Goal: Task Accomplishment & Management: Use online tool/utility

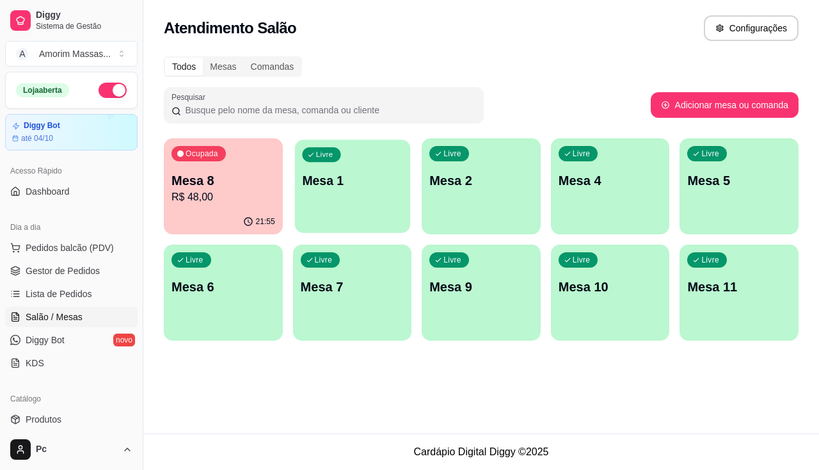
click at [360, 208] on div "Livre Mesa 1" at bounding box center [351, 178] width 115 height 78
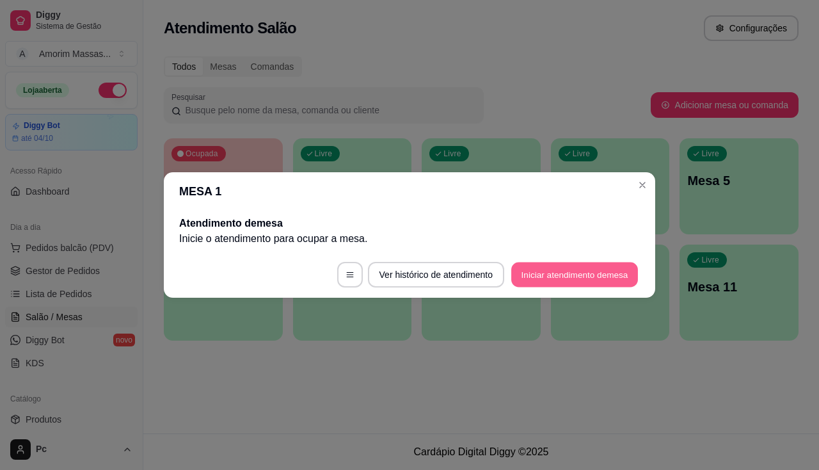
click at [570, 264] on button "Iniciar atendimento de mesa" at bounding box center [574, 274] width 127 height 25
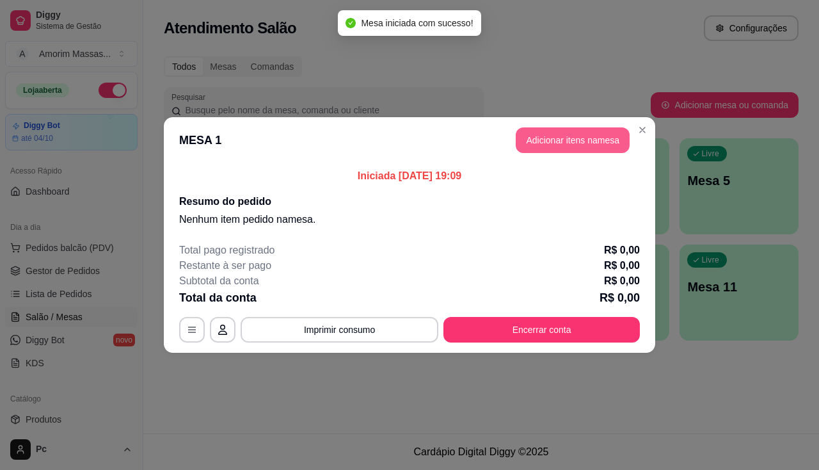
click at [559, 136] on button "Adicionar itens na mesa" at bounding box center [573, 140] width 114 height 26
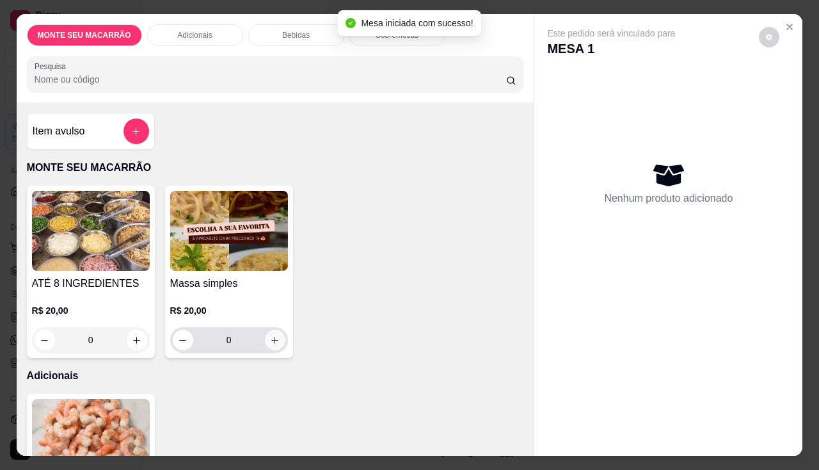
click at [273, 340] on button "increase-product-quantity" at bounding box center [275, 340] width 20 height 20
type input "1"
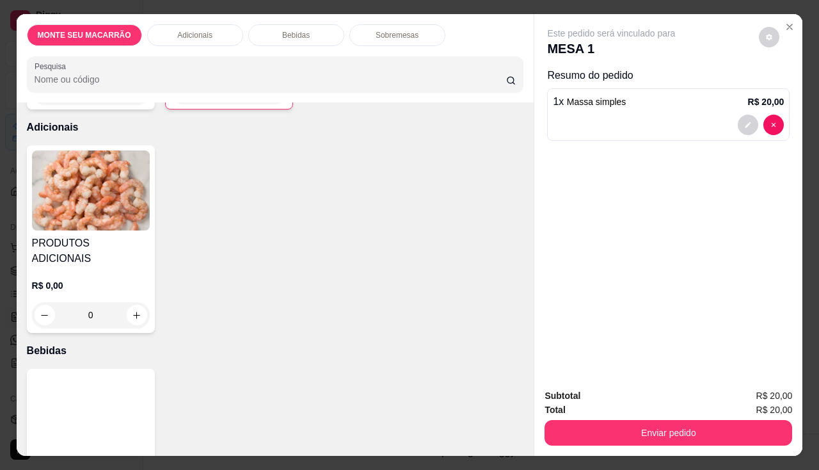
scroll to position [320, 0]
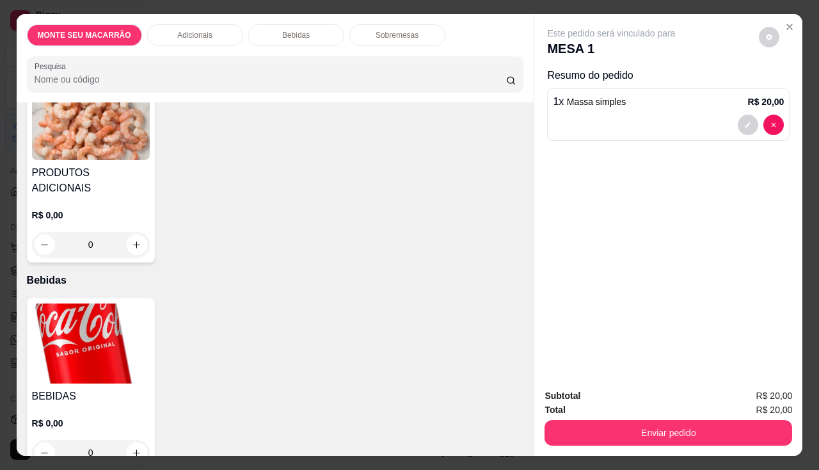
click at [88, 331] on img at bounding box center [91, 343] width 118 height 80
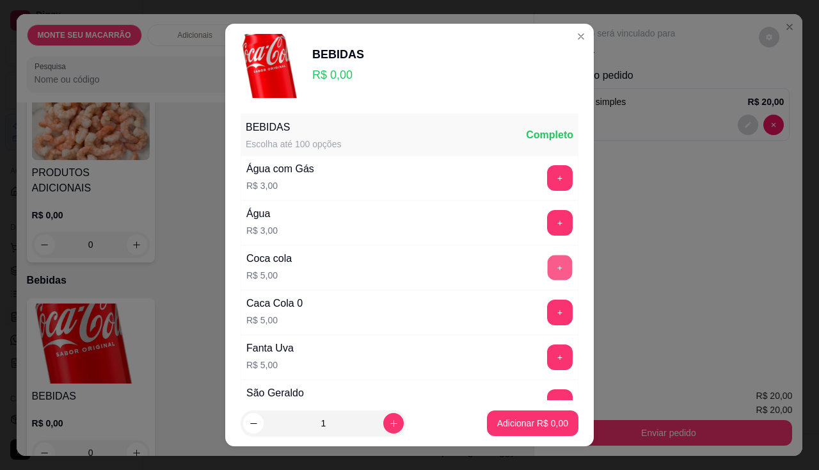
click at [548, 258] on button "+" at bounding box center [560, 267] width 25 height 25
click at [522, 432] on button "Adicionar R$ 5,00" at bounding box center [533, 423] width 92 height 26
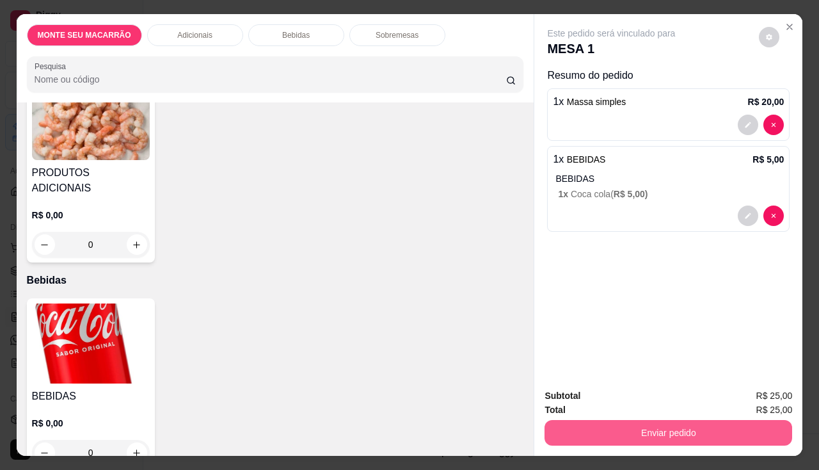
click at [674, 431] on button "Enviar pedido" at bounding box center [669, 433] width 248 height 26
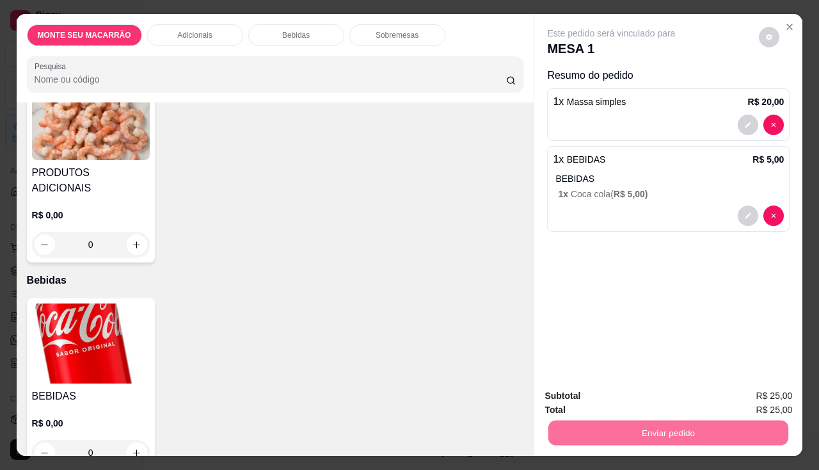
click at [760, 399] on button "Enviar pedido" at bounding box center [759, 396] width 70 height 24
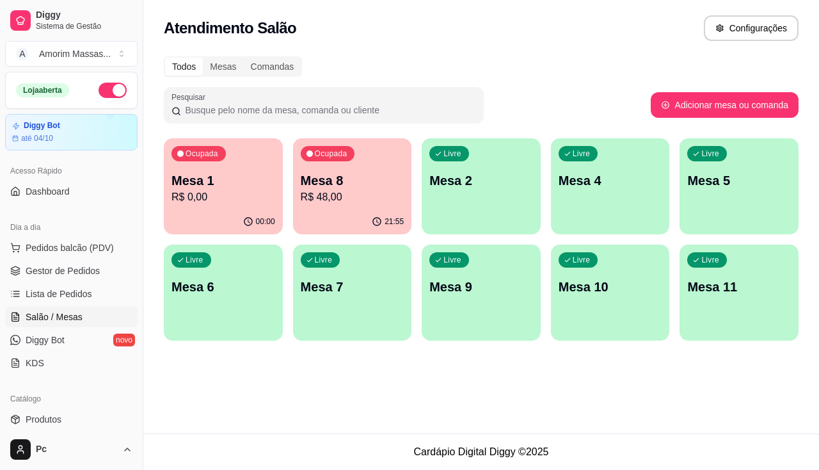
click at [243, 212] on div "00:00" at bounding box center [223, 221] width 119 height 25
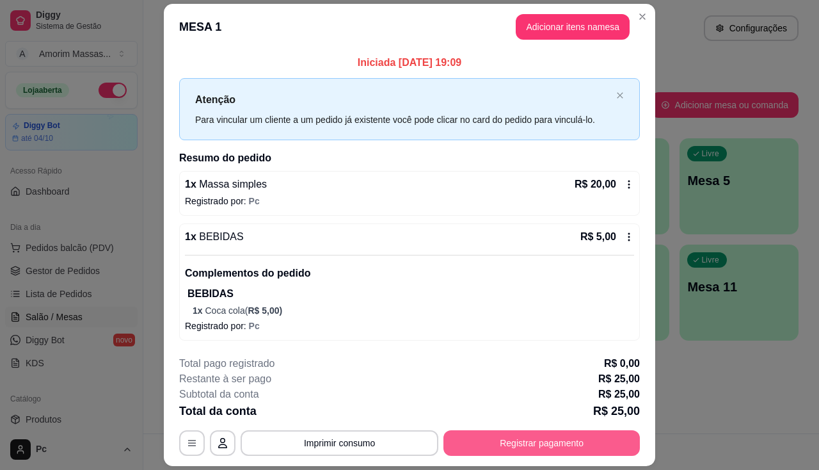
click at [505, 447] on button "Registrar pagamento" at bounding box center [541, 443] width 196 height 26
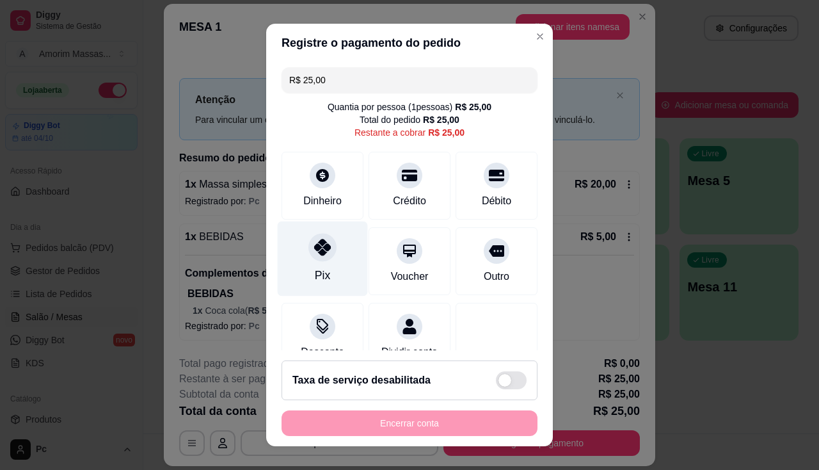
click at [315, 250] on icon at bounding box center [322, 247] width 17 height 17
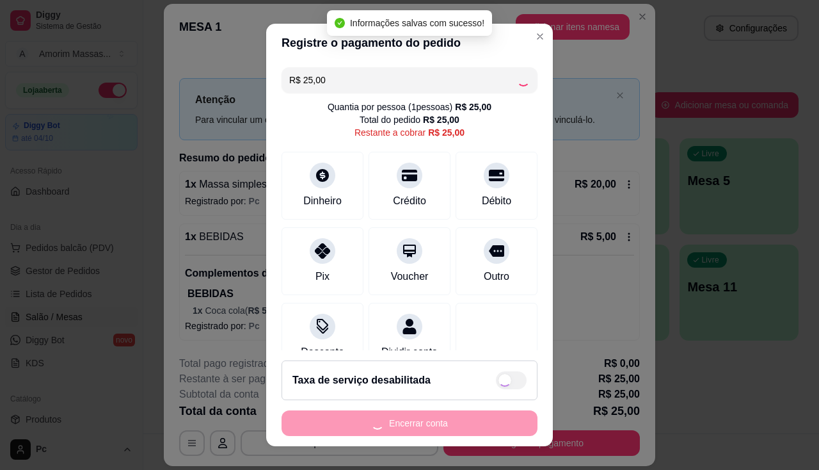
type input "R$ 0,00"
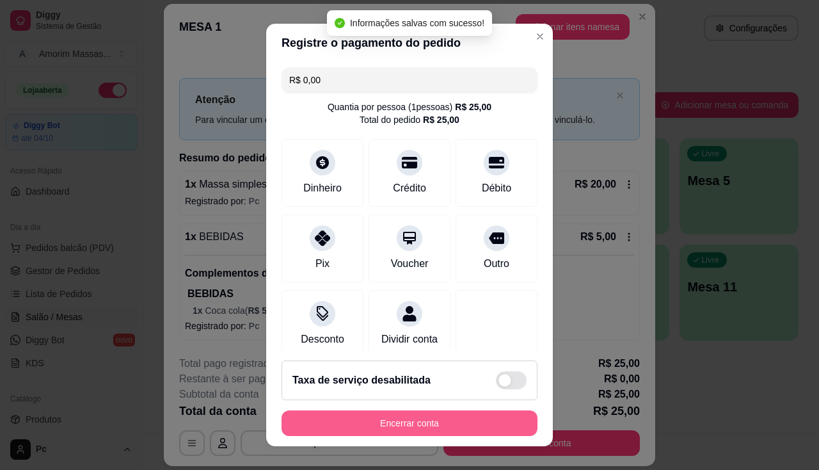
click at [397, 419] on button "Encerrar conta" at bounding box center [410, 423] width 256 height 26
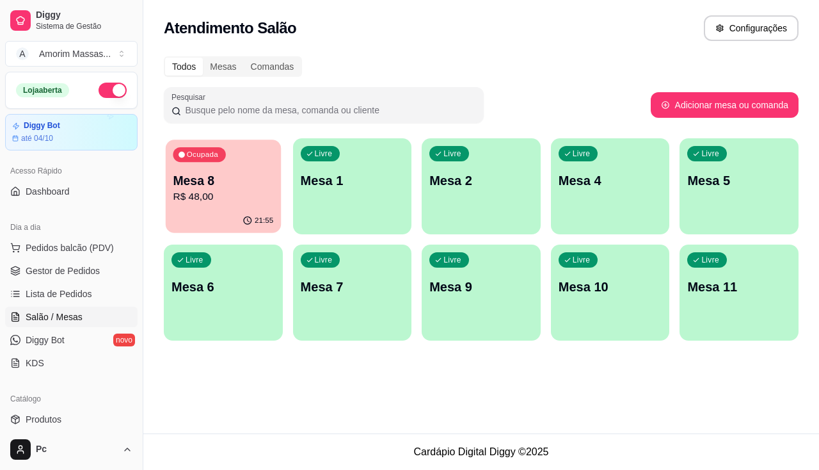
click at [276, 189] on div "Ocupada Mesa 8 R$ 48,00" at bounding box center [223, 173] width 115 height 69
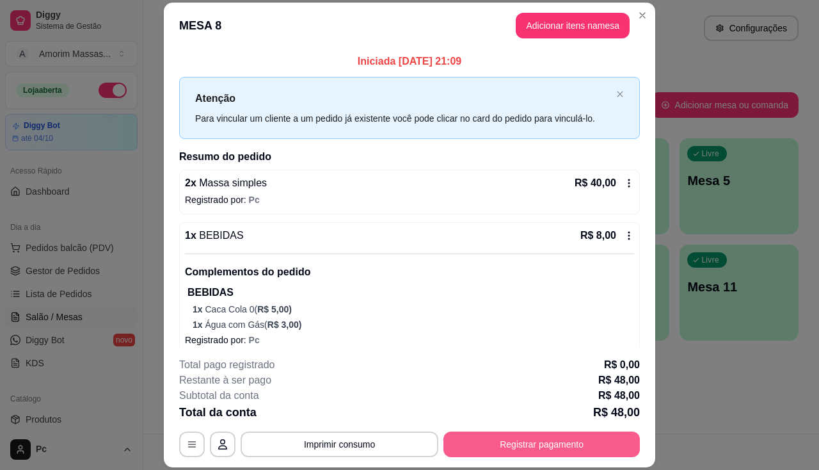
click at [543, 433] on button "Registrar pagamento" at bounding box center [541, 444] width 196 height 26
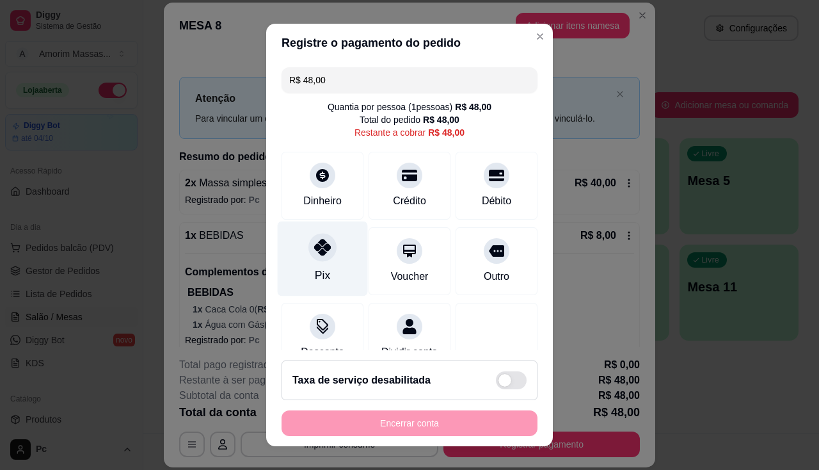
click at [323, 241] on icon at bounding box center [322, 247] width 17 height 17
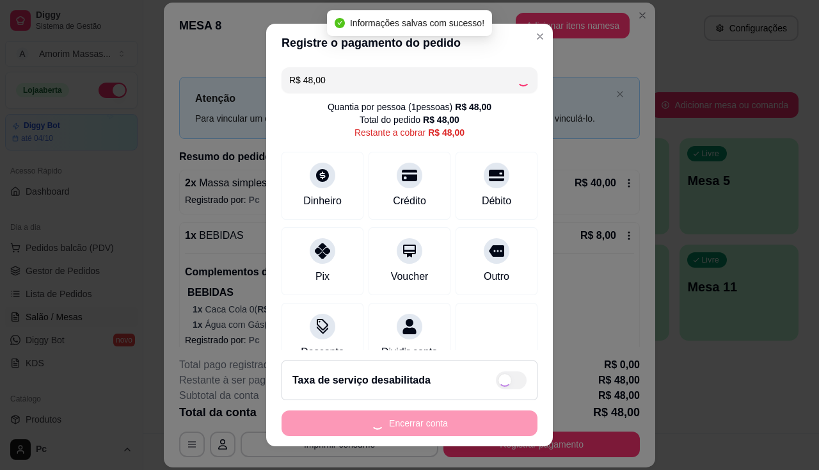
type input "R$ 0,00"
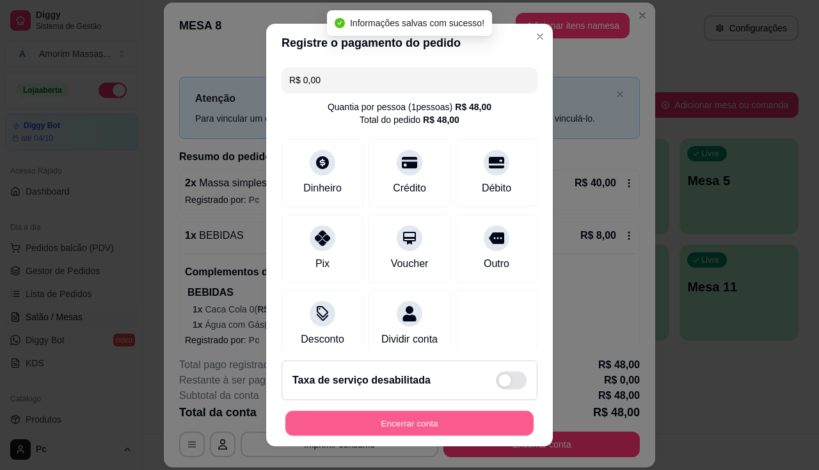
click at [367, 415] on button "Encerrar conta" at bounding box center [409, 423] width 248 height 25
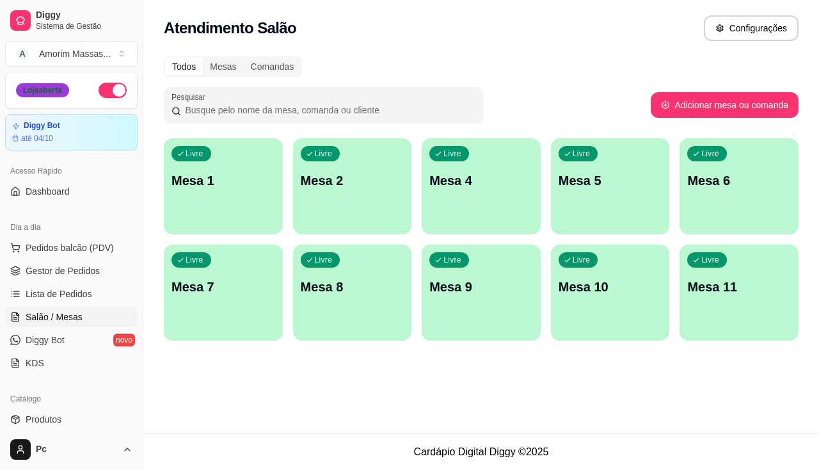
drag, startPoint x: 22, startPoint y: 104, endPoint x: 32, endPoint y: 89, distance: 17.9
click at [30, 94] on div "Loja aberta" at bounding box center [71, 90] width 131 height 36
click at [42, 243] on span "Pedidos balcão (PDV)" at bounding box center [70, 247] width 88 height 13
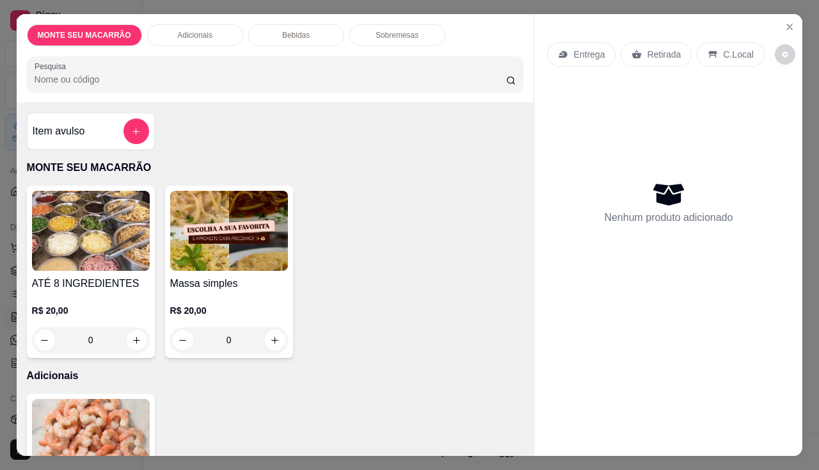
click at [227, 244] on img at bounding box center [229, 231] width 118 height 80
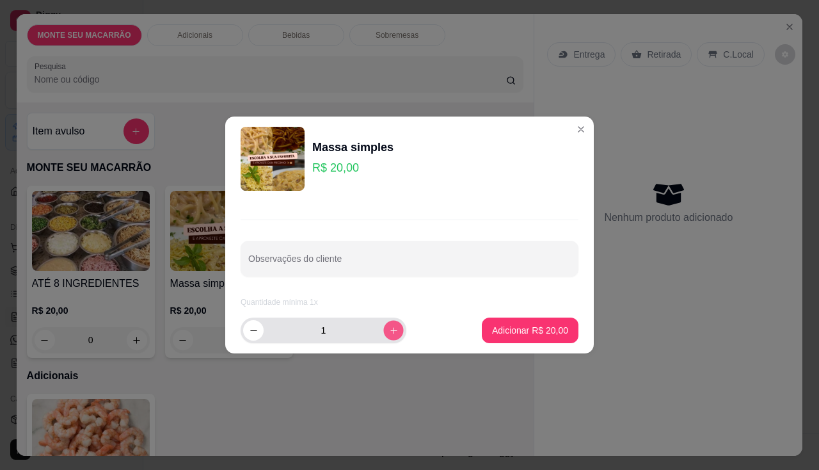
click at [383, 326] on button "increase-product-quantity" at bounding box center [393, 330] width 20 height 20
type input "2"
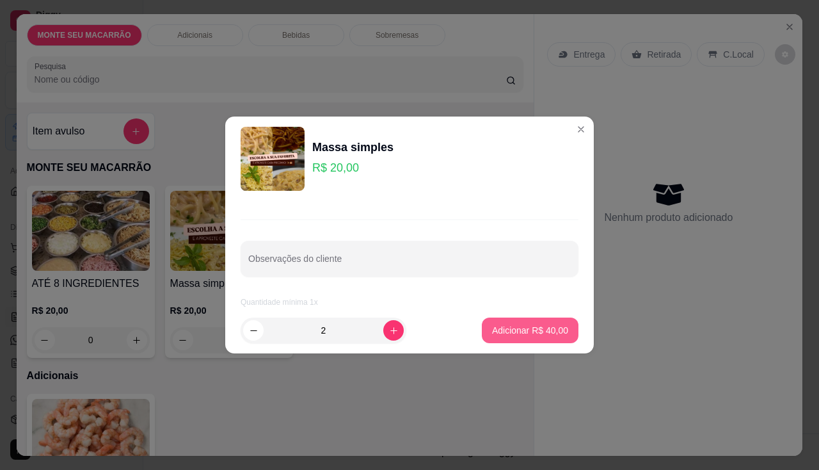
click at [518, 330] on p "Adicionar R$ 40,00" at bounding box center [530, 330] width 76 height 13
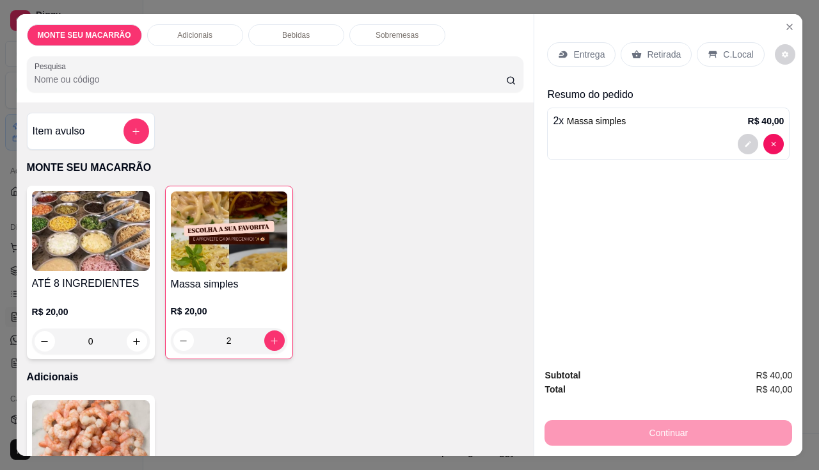
type input "2"
click at [640, 43] on div "Retirada" at bounding box center [656, 54] width 71 height 24
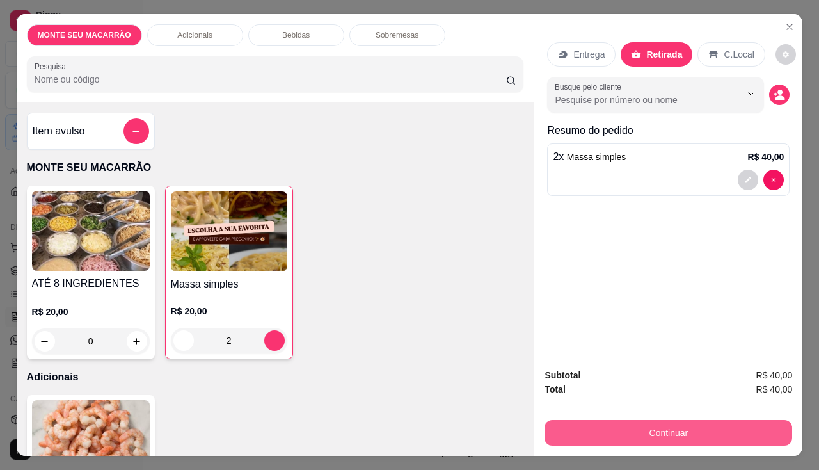
click at [612, 431] on button "Continuar" at bounding box center [669, 433] width 248 height 26
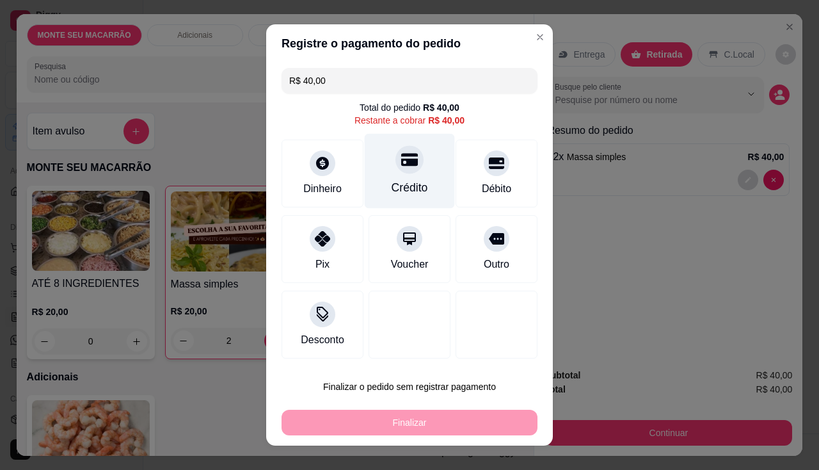
click at [401, 162] on icon at bounding box center [409, 160] width 17 height 13
type input "R$ 0,00"
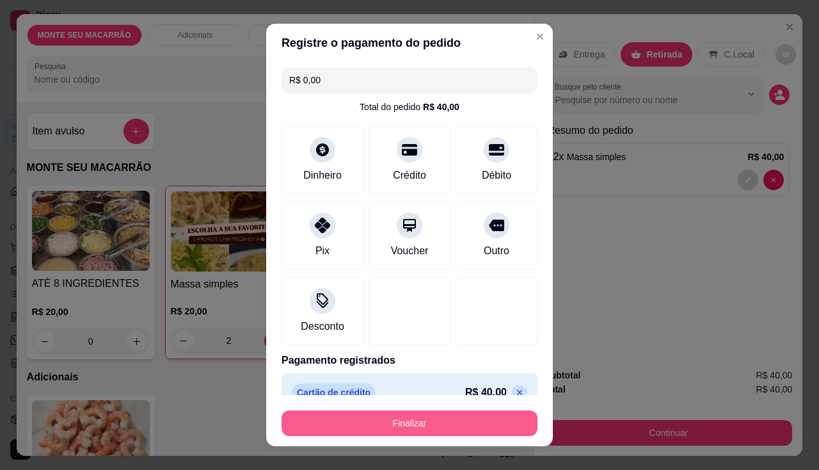
click at [397, 426] on button "Finalizar" at bounding box center [410, 423] width 256 height 26
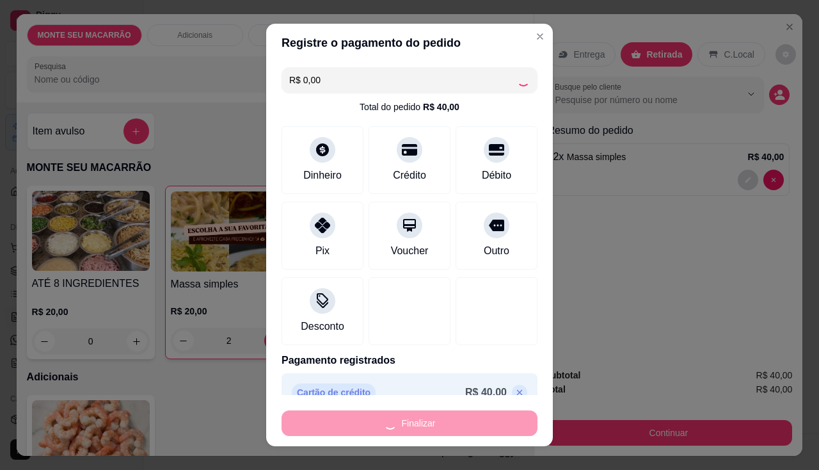
type input "0"
type input "-R$ 40,00"
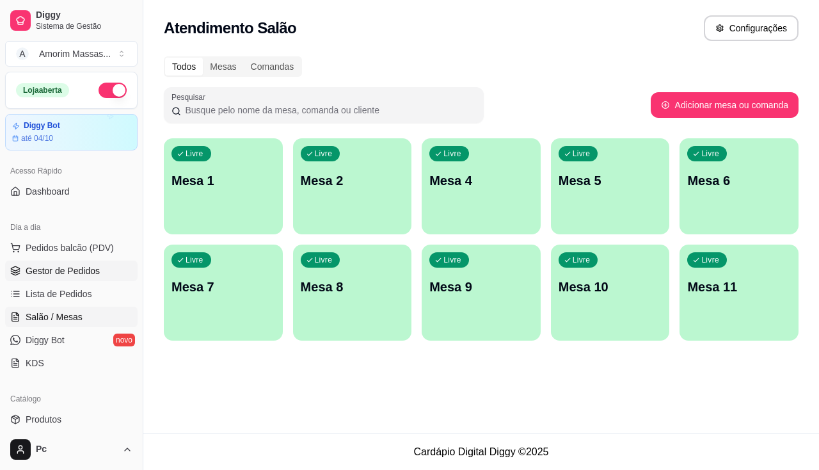
click at [54, 269] on span "Gestor de Pedidos" at bounding box center [63, 270] width 74 height 13
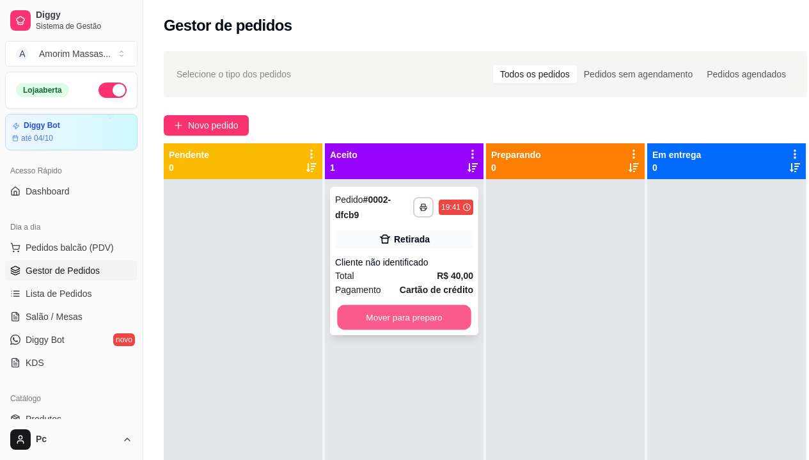
click at [402, 312] on button "Mover para preparo" at bounding box center [404, 317] width 134 height 25
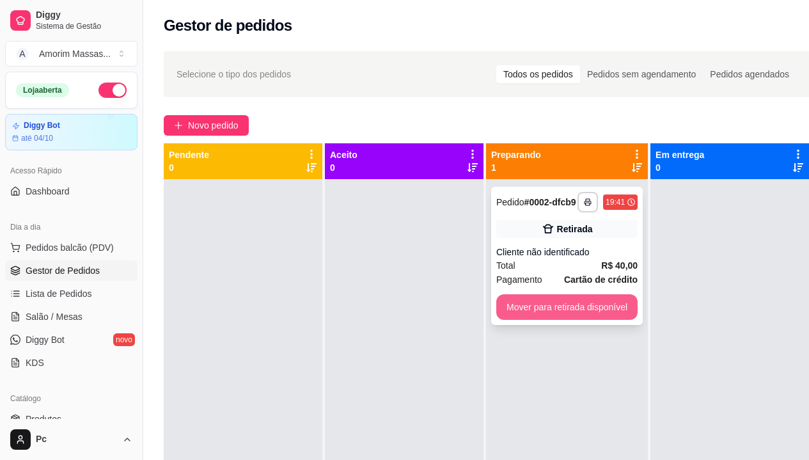
click at [552, 307] on button "Mover para retirada disponível" at bounding box center [567, 307] width 141 height 26
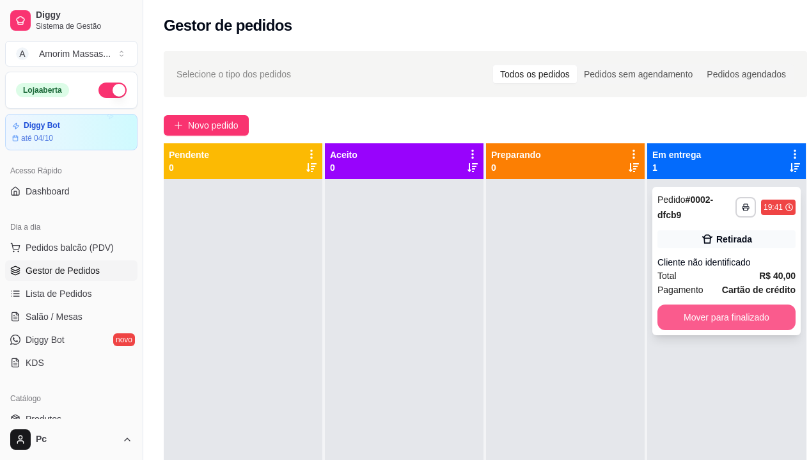
click at [740, 313] on button "Mover para finalizado" at bounding box center [727, 318] width 138 height 26
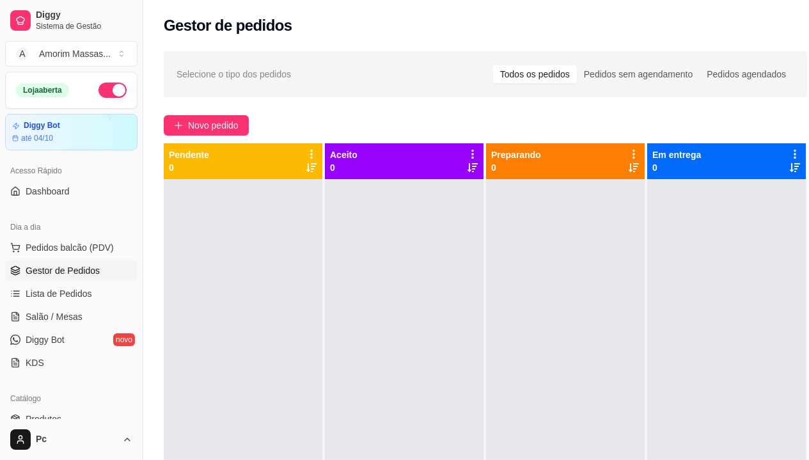
drag, startPoint x: 548, startPoint y: 190, endPoint x: 570, endPoint y: 204, distance: 25.9
click at [556, 193] on div at bounding box center [565, 409] width 159 height 460
click at [33, 310] on span "Salão / Mesas" at bounding box center [54, 316] width 57 height 13
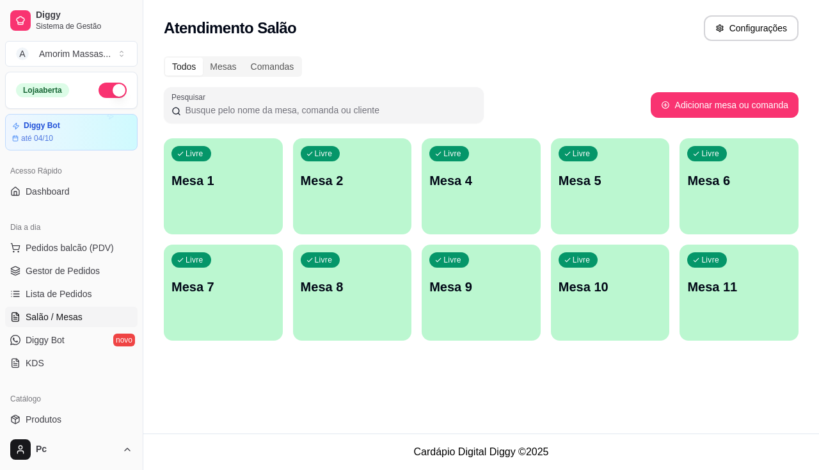
click at [370, 285] on p "Mesa 8" at bounding box center [353, 287] width 104 height 18
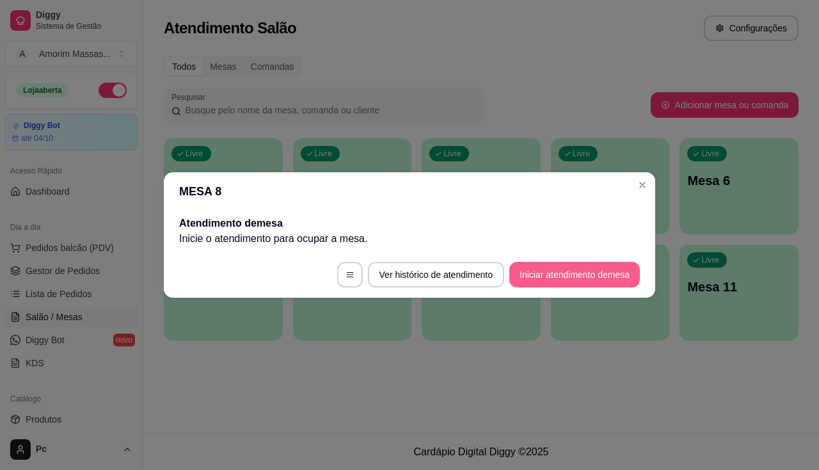
click at [550, 277] on button "Iniciar atendimento de mesa" at bounding box center [574, 275] width 131 height 26
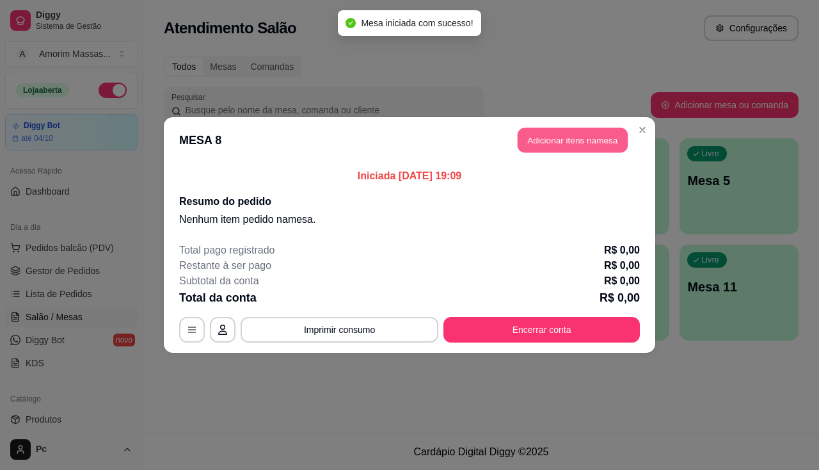
click at [596, 138] on button "Adicionar itens na mesa" at bounding box center [573, 140] width 110 height 25
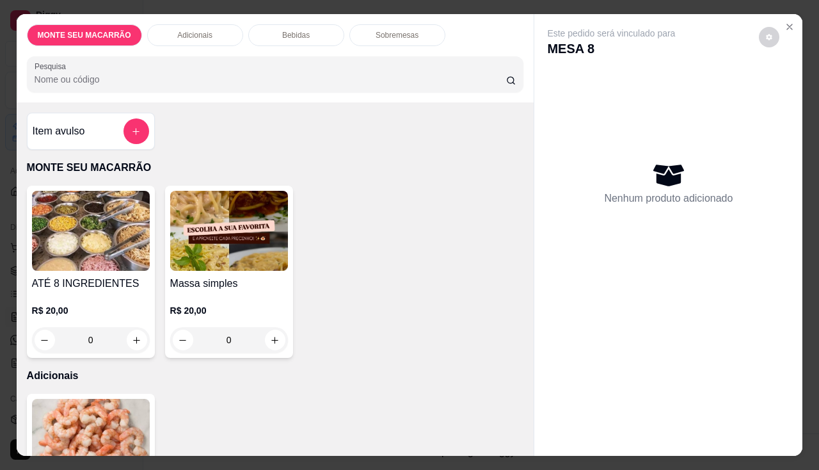
click at [209, 234] on img at bounding box center [229, 231] width 118 height 80
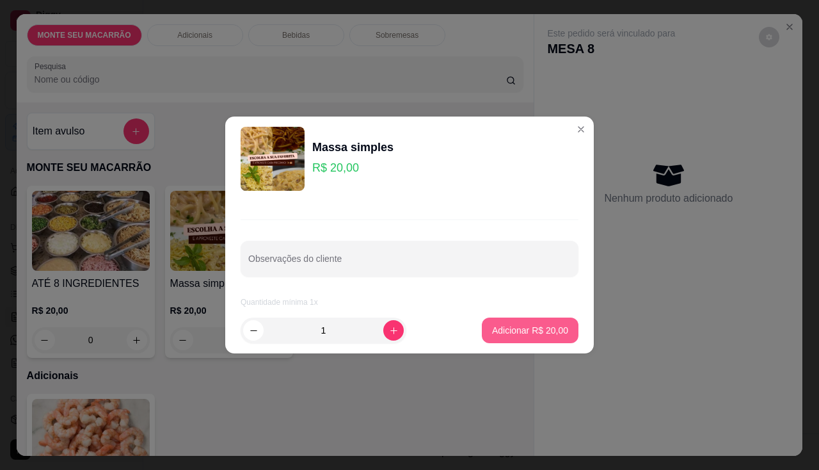
click at [537, 325] on p "Adicionar R$ 20,00" at bounding box center [530, 330] width 76 height 13
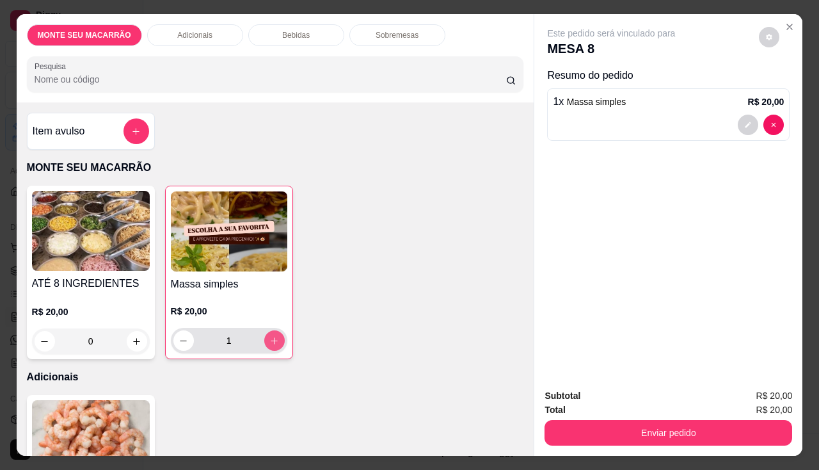
click at [266, 342] on button "increase-product-quantity" at bounding box center [274, 340] width 20 height 20
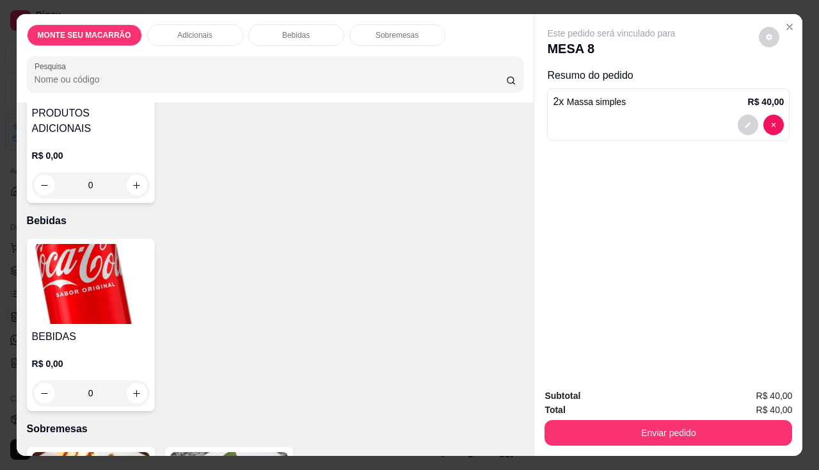
scroll to position [448, 0]
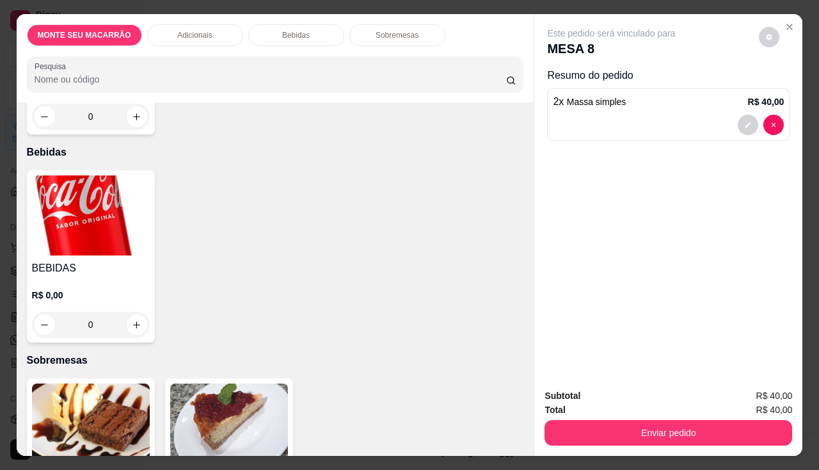
click at [84, 234] on img at bounding box center [91, 215] width 118 height 80
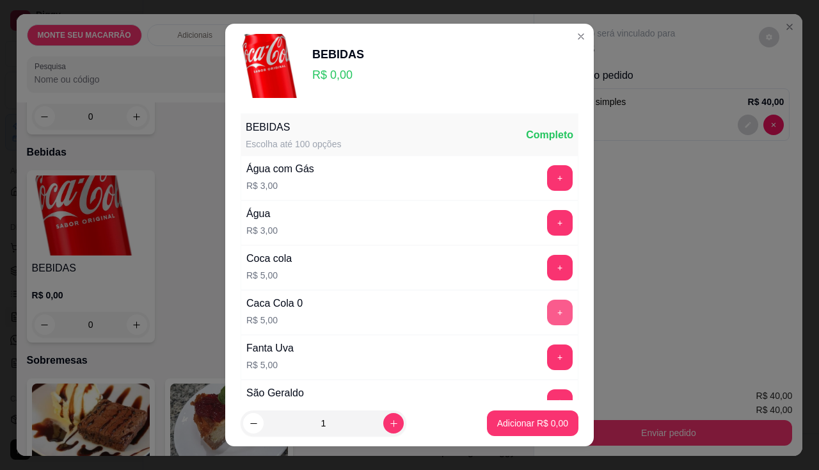
click at [547, 317] on button "+" at bounding box center [560, 312] width 26 height 26
click at [516, 409] on footer "1 Adicionar R$ 5,00" at bounding box center [409, 423] width 369 height 46
click at [518, 413] on button "Adicionar R$ 5,00" at bounding box center [532, 423] width 89 height 25
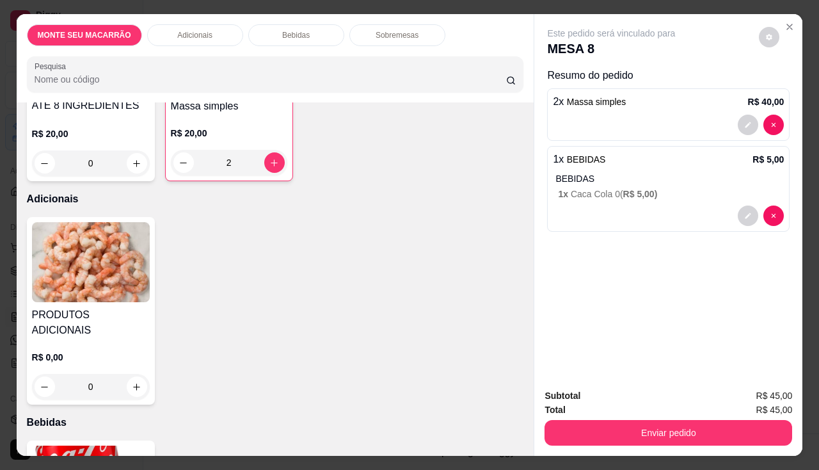
scroll to position [128, 0]
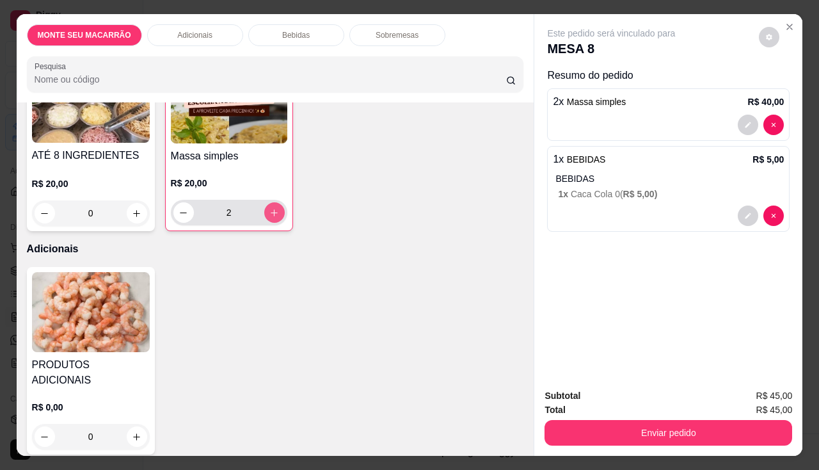
click at [269, 209] on icon "increase-product-quantity" at bounding box center [274, 213] width 10 height 10
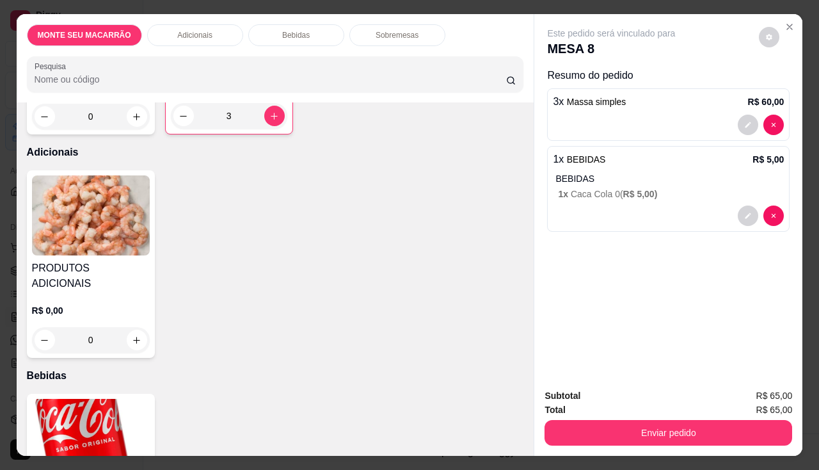
scroll to position [320, 0]
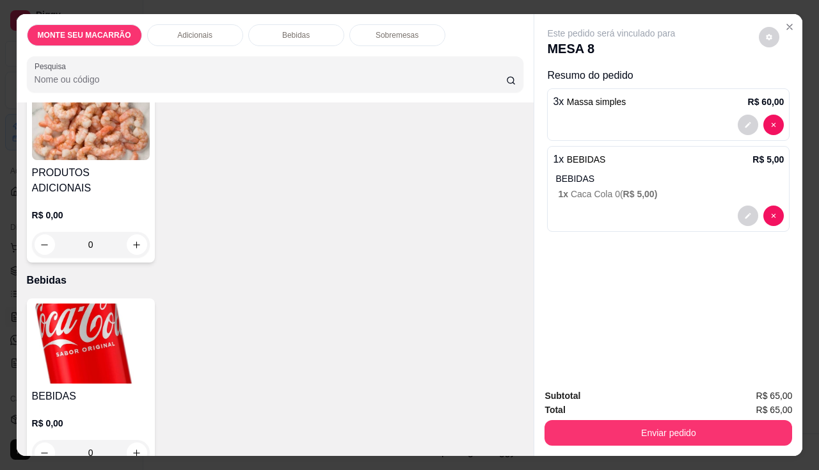
click at [99, 310] on img at bounding box center [91, 343] width 118 height 80
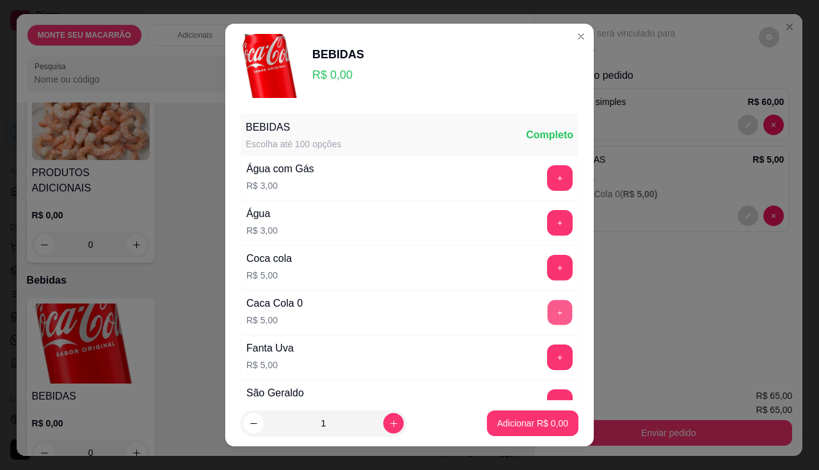
click at [548, 308] on button "+" at bounding box center [560, 311] width 25 height 25
click at [548, 182] on button "+" at bounding box center [560, 177] width 25 height 25
click at [511, 426] on p "Adicionar R$ 8,00" at bounding box center [532, 423] width 71 height 13
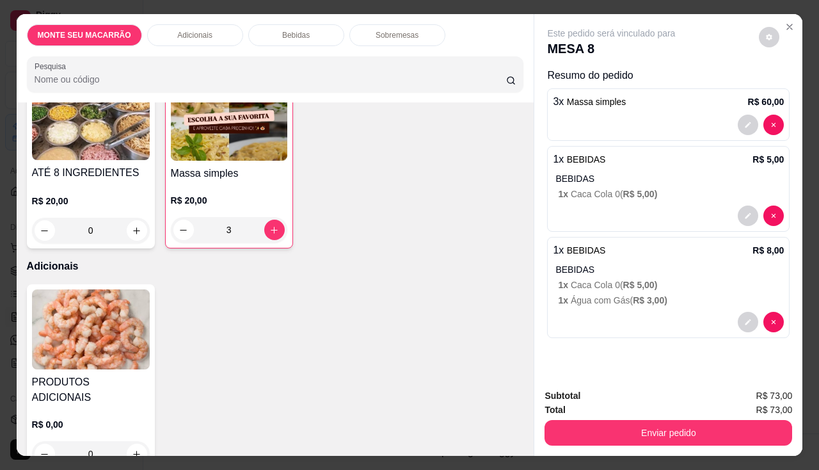
scroll to position [0, 0]
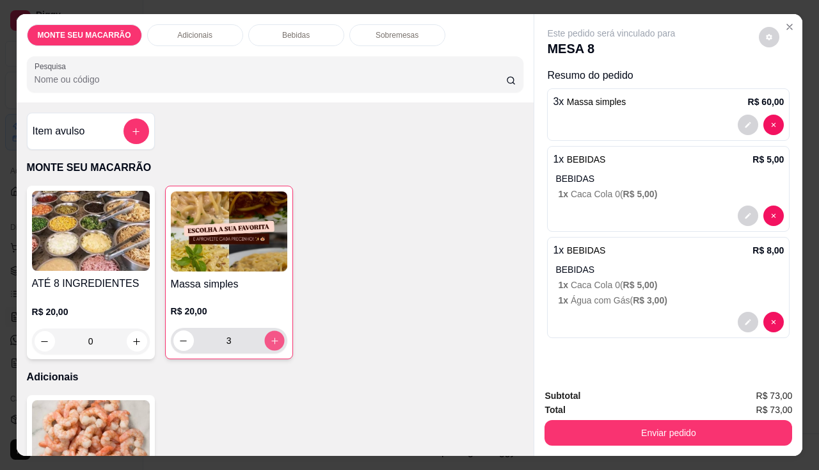
click at [271, 343] on button "increase-product-quantity" at bounding box center [274, 341] width 20 height 20
type input "4"
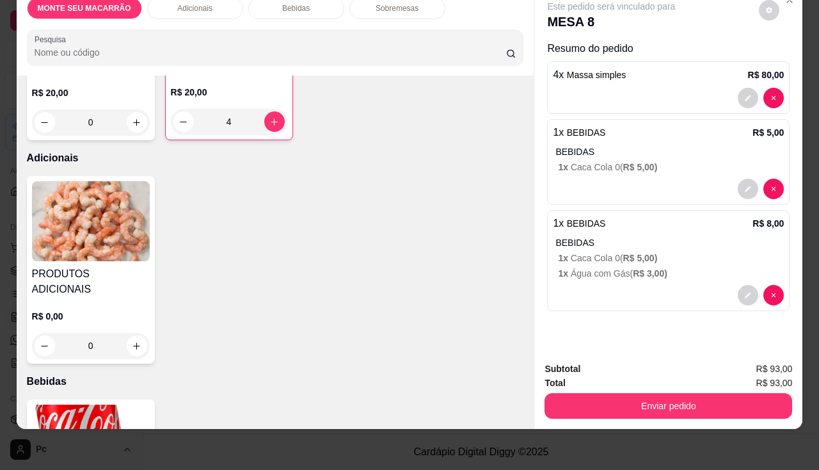
scroll to position [448, 0]
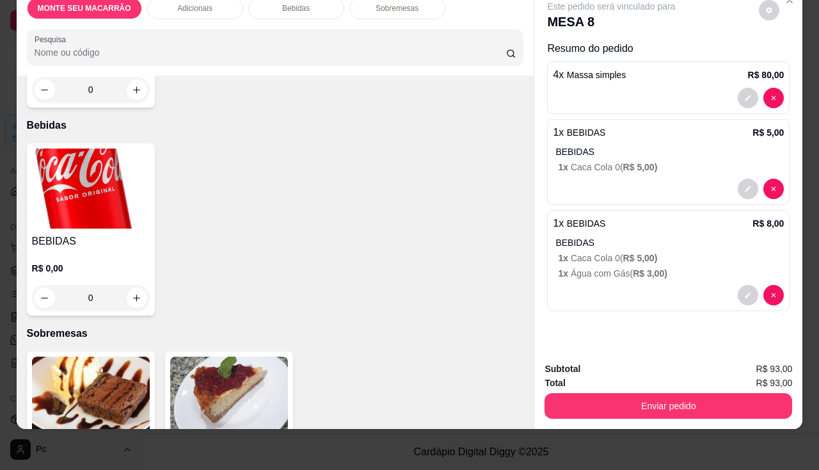
click at [100, 184] on img at bounding box center [91, 188] width 118 height 80
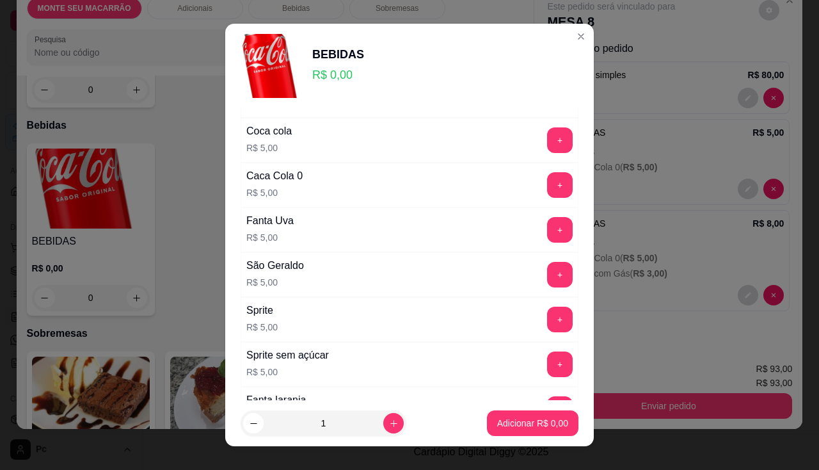
scroll to position [128, 0]
click at [547, 274] on button "+" at bounding box center [560, 274] width 26 height 26
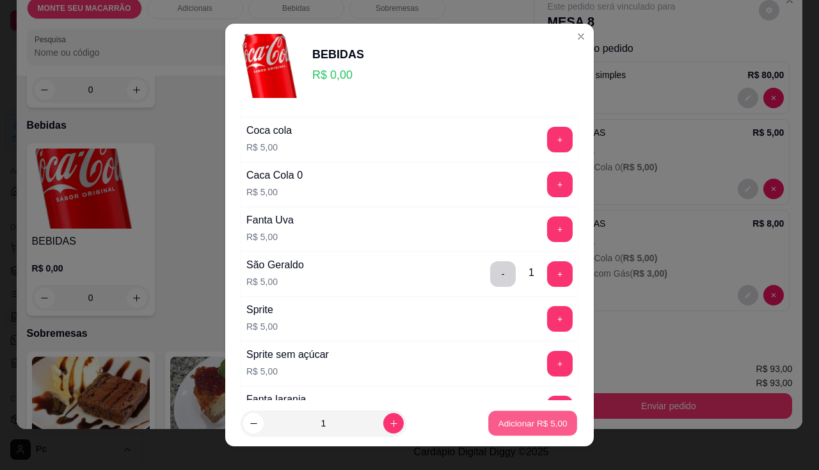
click at [535, 428] on p "Adicionar R$ 5,00" at bounding box center [532, 423] width 69 height 12
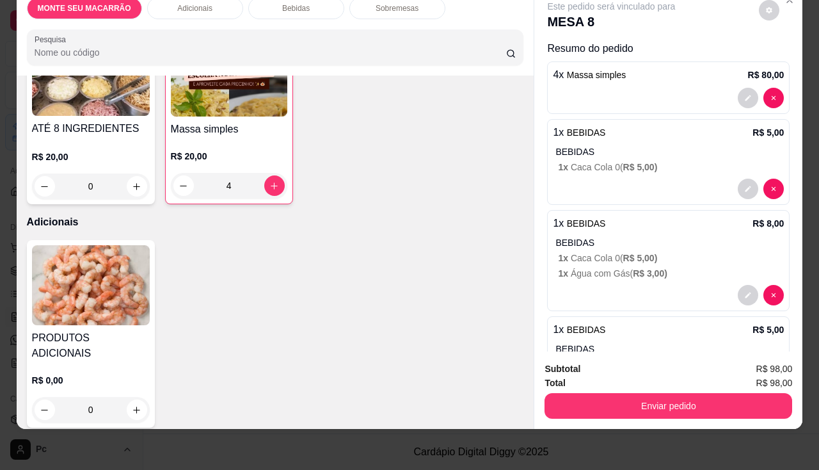
click at [93, 267] on img at bounding box center [91, 285] width 118 height 80
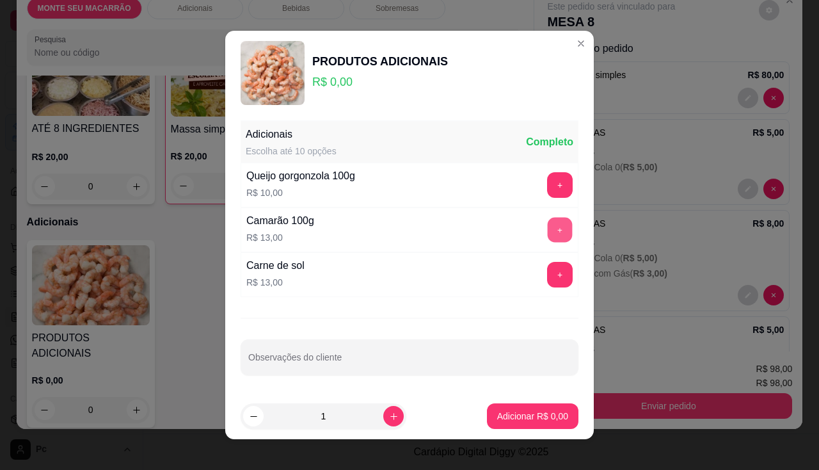
click at [548, 227] on button "+" at bounding box center [560, 230] width 25 height 25
click at [491, 409] on button "Adicionar R$ 13,00" at bounding box center [530, 416] width 97 height 26
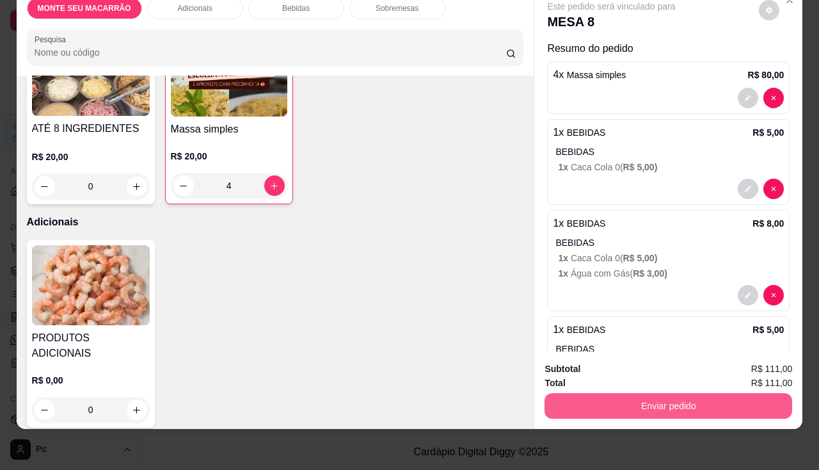
click at [677, 399] on button "Enviar pedido" at bounding box center [669, 406] width 248 height 26
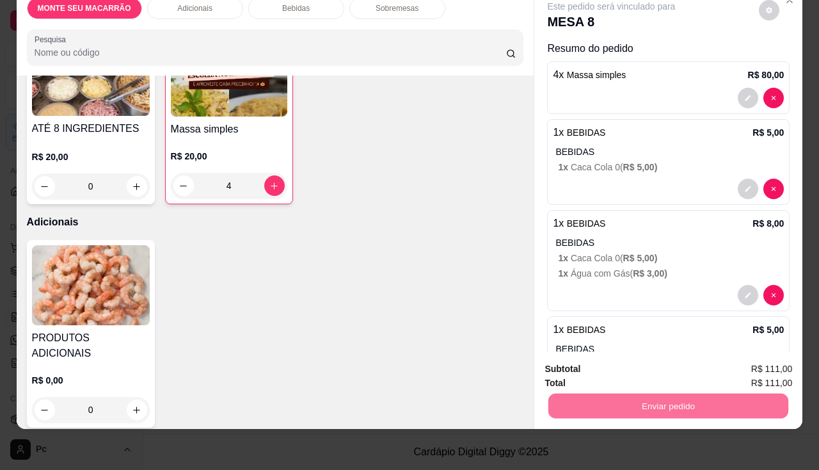
click at [765, 365] on button "Enviar pedido" at bounding box center [759, 365] width 70 height 24
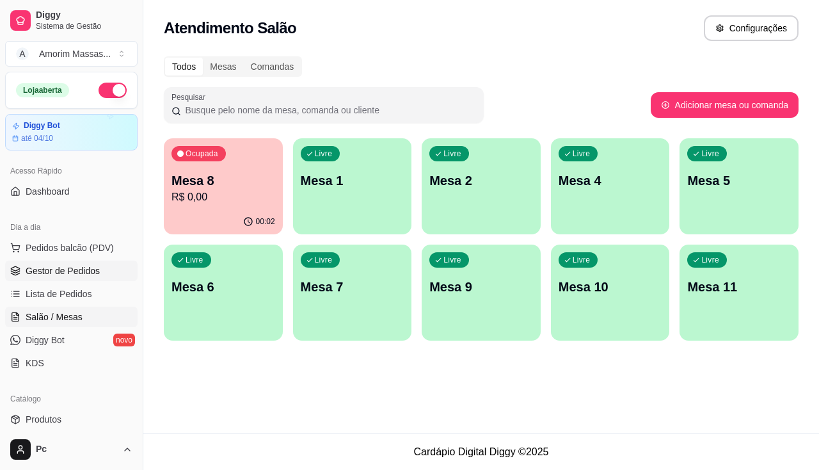
click at [81, 276] on span "Gestor de Pedidos" at bounding box center [63, 270] width 74 height 13
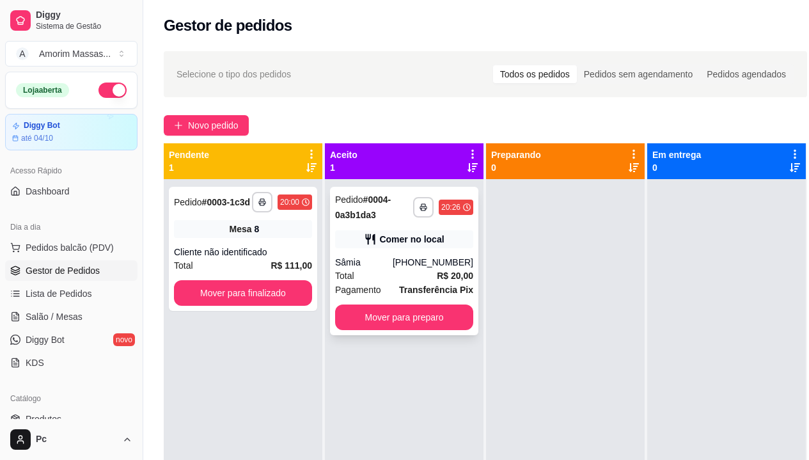
click at [393, 264] on div "Sâmia" at bounding box center [364, 262] width 58 height 13
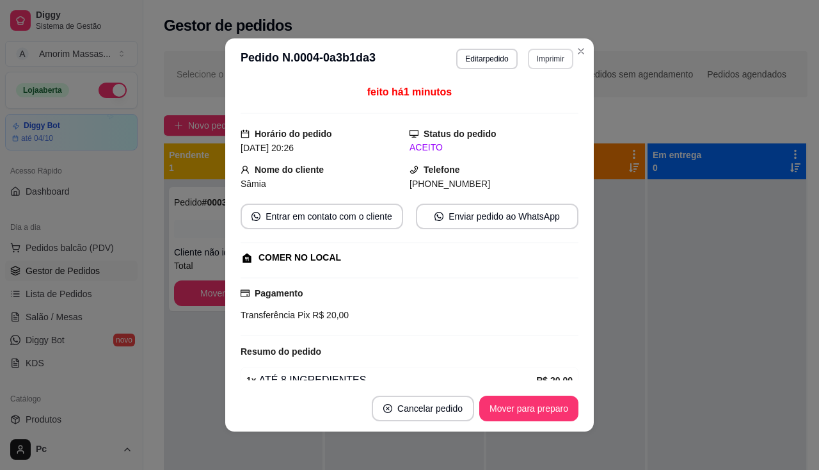
click at [539, 58] on button "Imprimir" at bounding box center [550, 59] width 45 height 20
click at [534, 100] on button "IMPRESSORA" at bounding box center [524, 103] width 90 height 20
